Goal: Navigation & Orientation: Find specific page/section

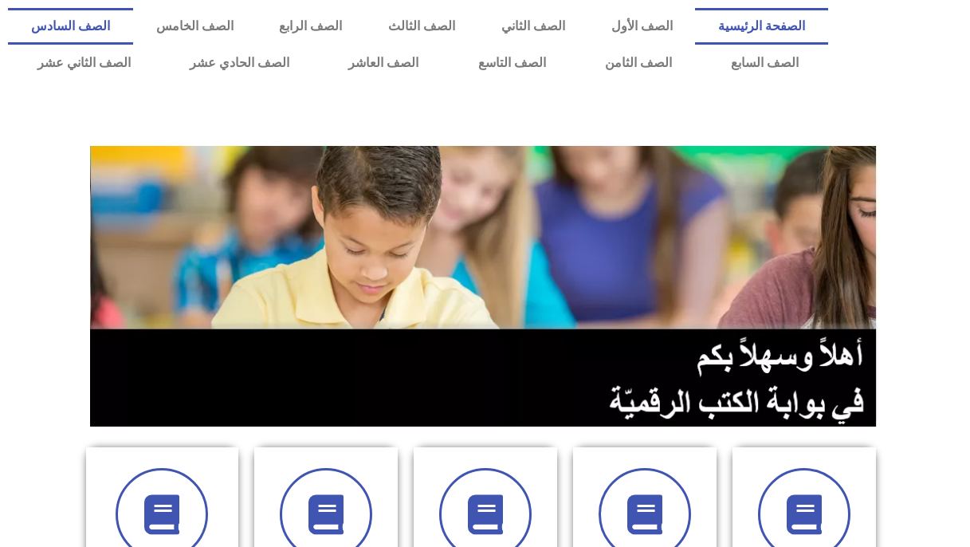
click at [133, 21] on link "الصف السادس" at bounding box center [70, 26] width 125 height 37
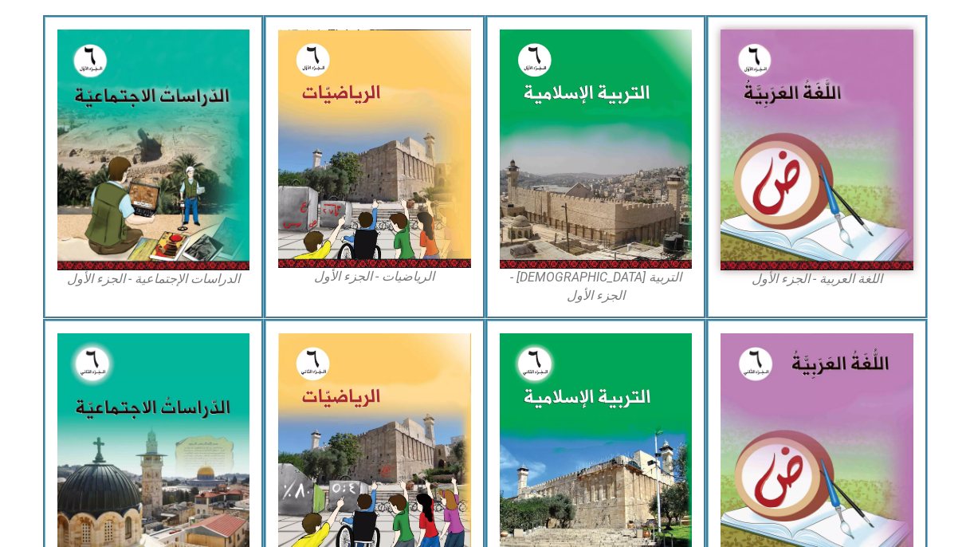
scroll to position [492, 0]
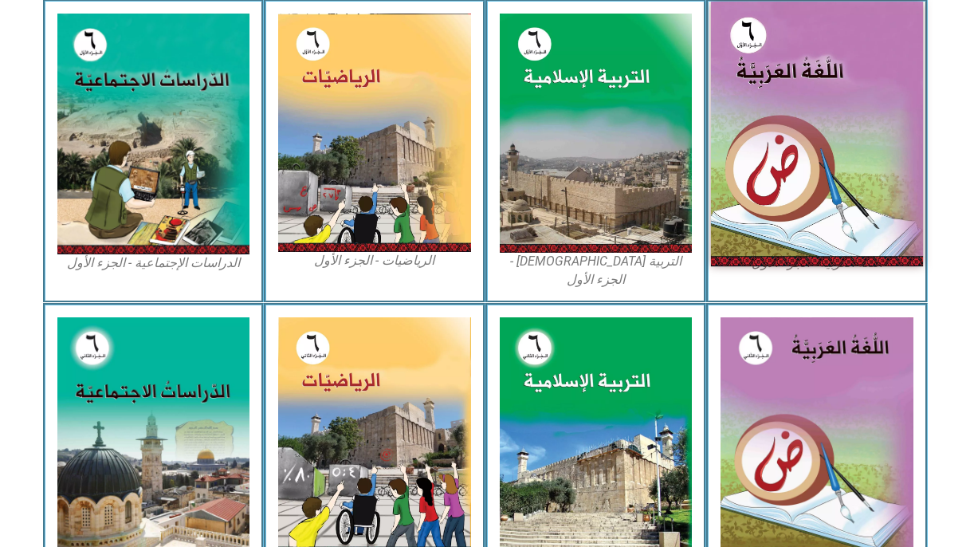
click at [862, 124] on img at bounding box center [817, 134] width 212 height 265
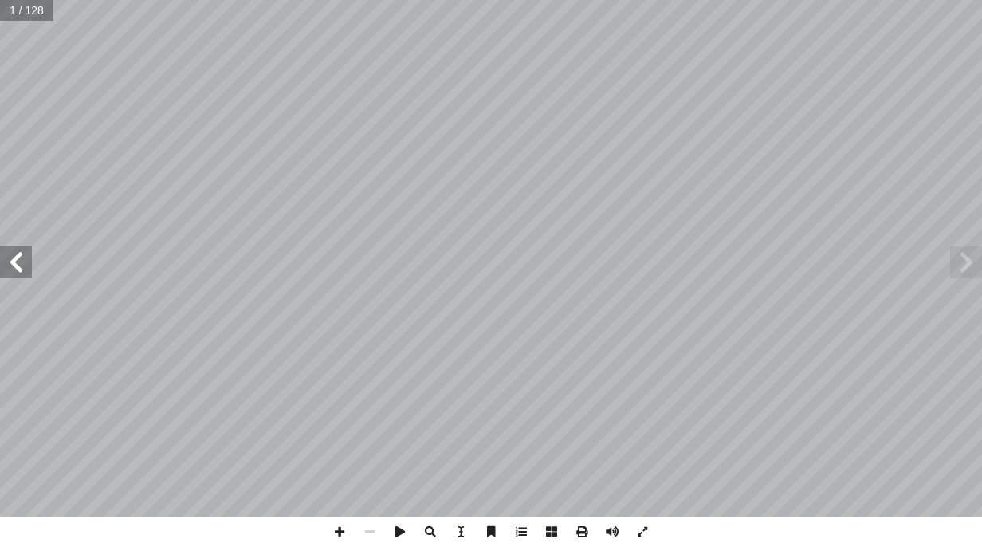
click at [29, 273] on span at bounding box center [16, 262] width 32 height 32
click at [31, 269] on span at bounding box center [16, 262] width 32 height 32
click at [22, 276] on span at bounding box center [16, 262] width 32 height 32
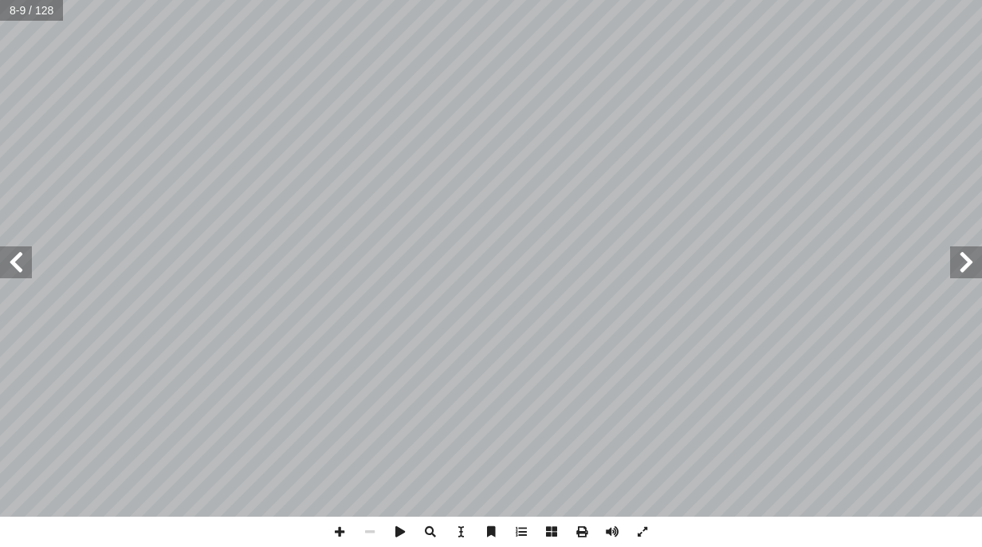
click at [22, 276] on span at bounding box center [16, 262] width 32 height 32
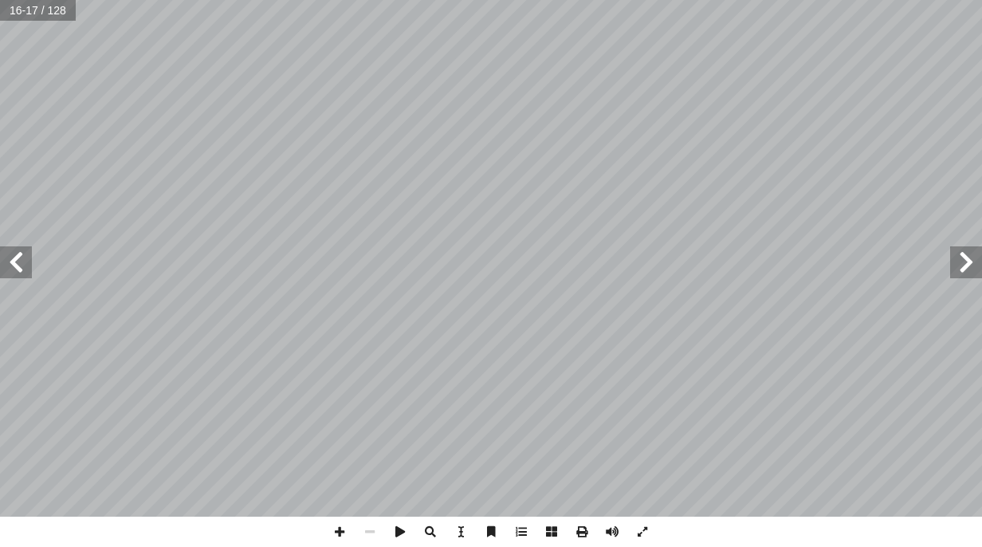
click at [25, 277] on span at bounding box center [16, 262] width 32 height 32
click at [17, 258] on span at bounding box center [16, 262] width 32 height 32
click at [331, 536] on span at bounding box center [339, 531] width 30 height 30
